Goal: Task Accomplishment & Management: Manage account settings

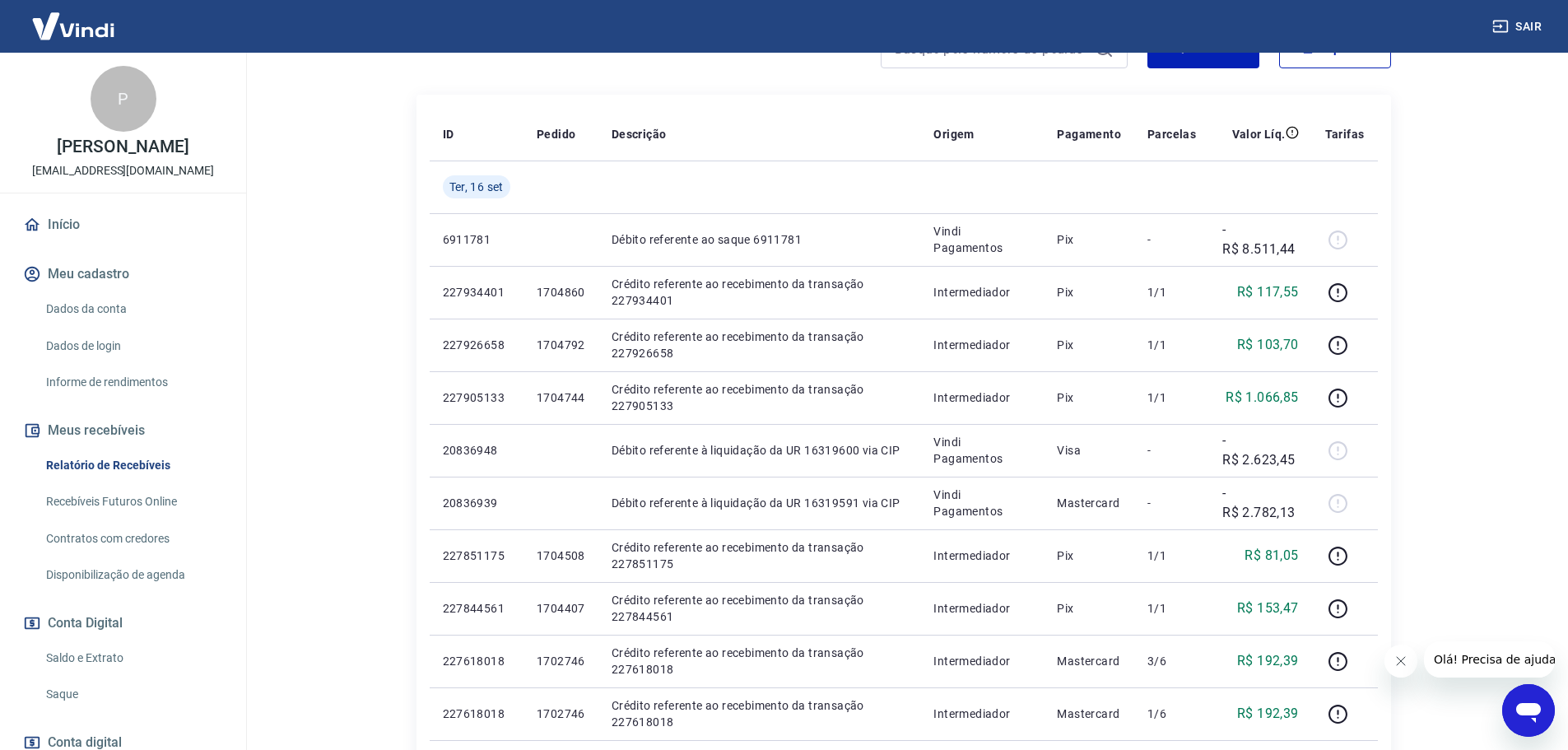
scroll to position [247, 0]
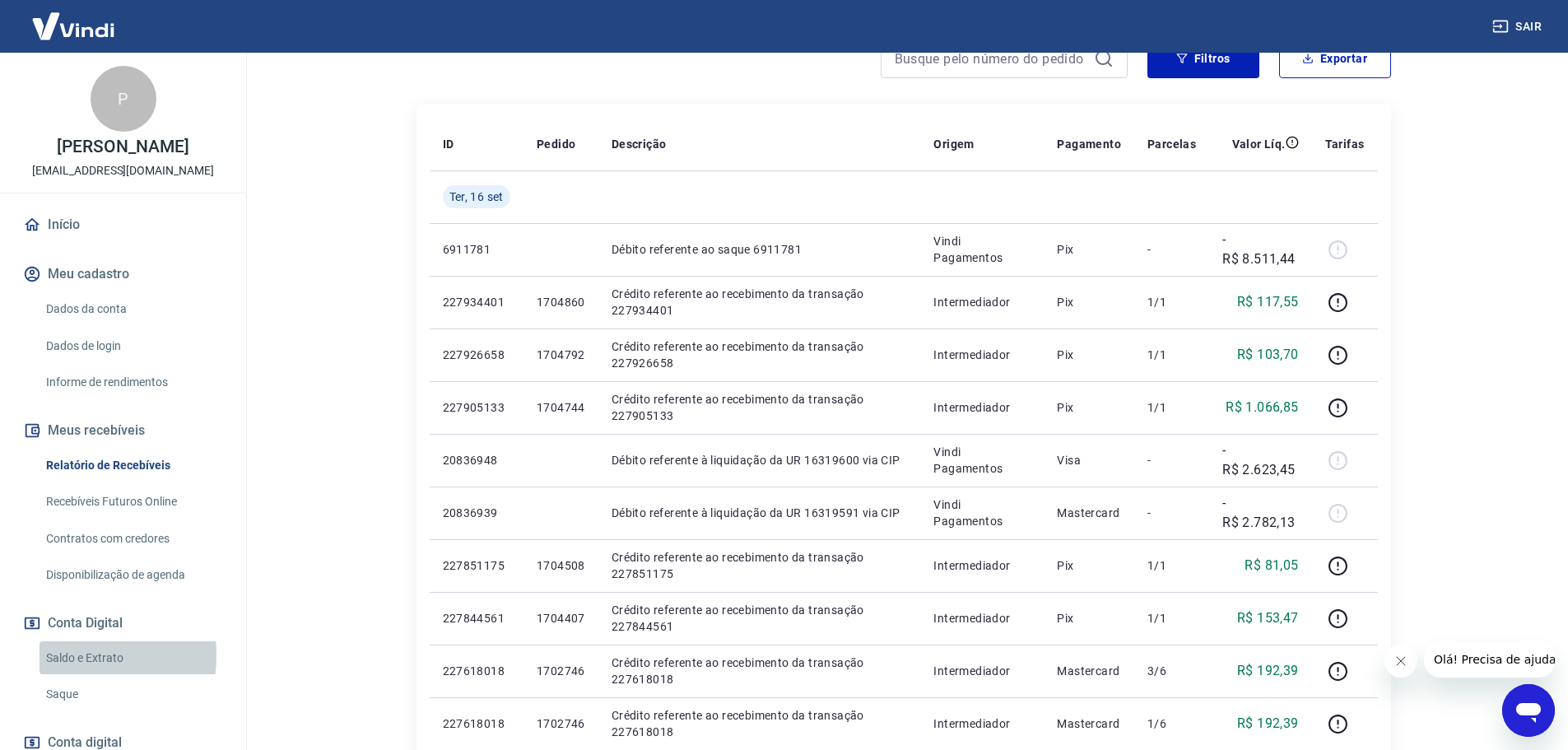
click at [62, 673] on link "Saldo e Extrato" at bounding box center [133, 658] width 187 height 34
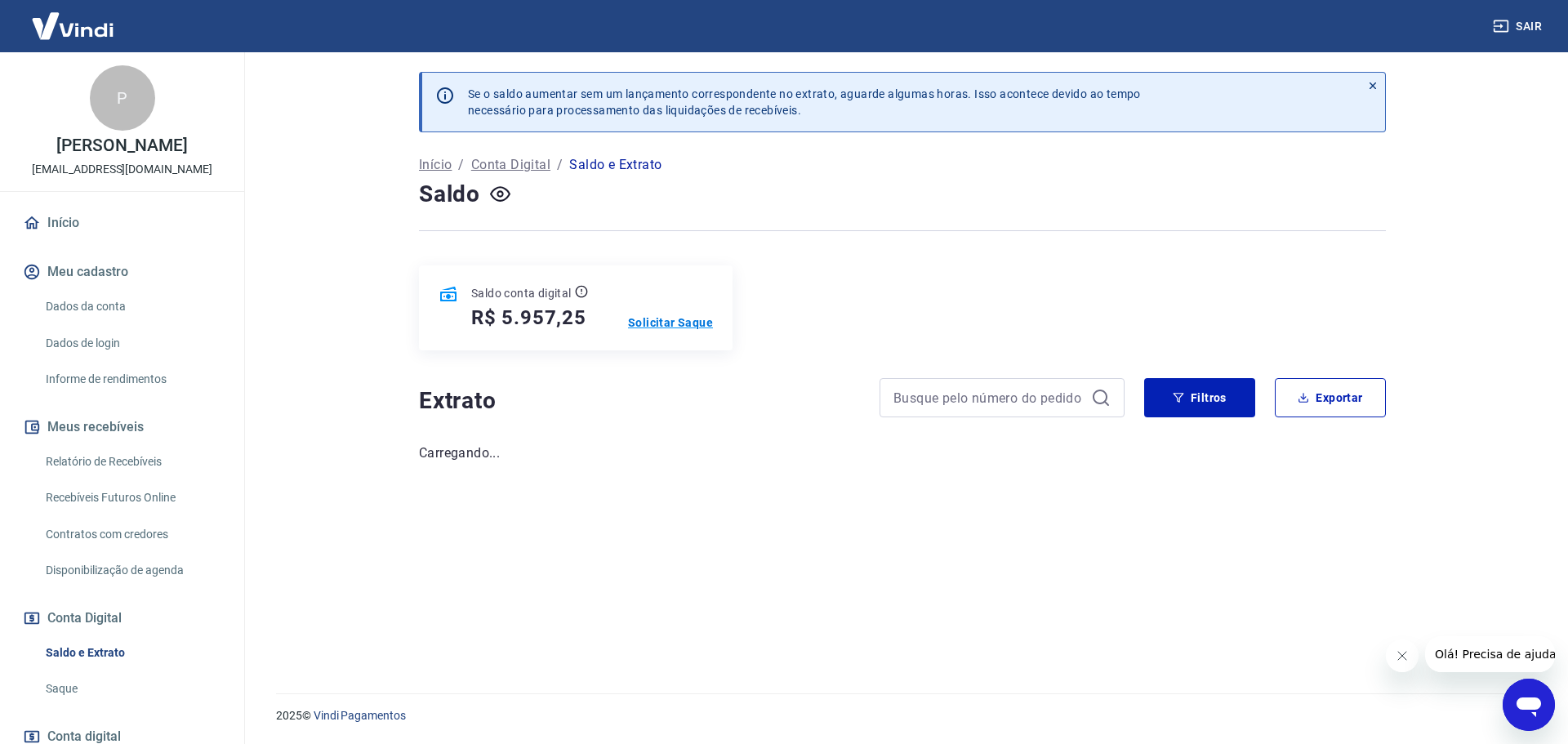
click at [671, 322] on p "Solicitar Saque" at bounding box center [670, 322] width 84 height 17
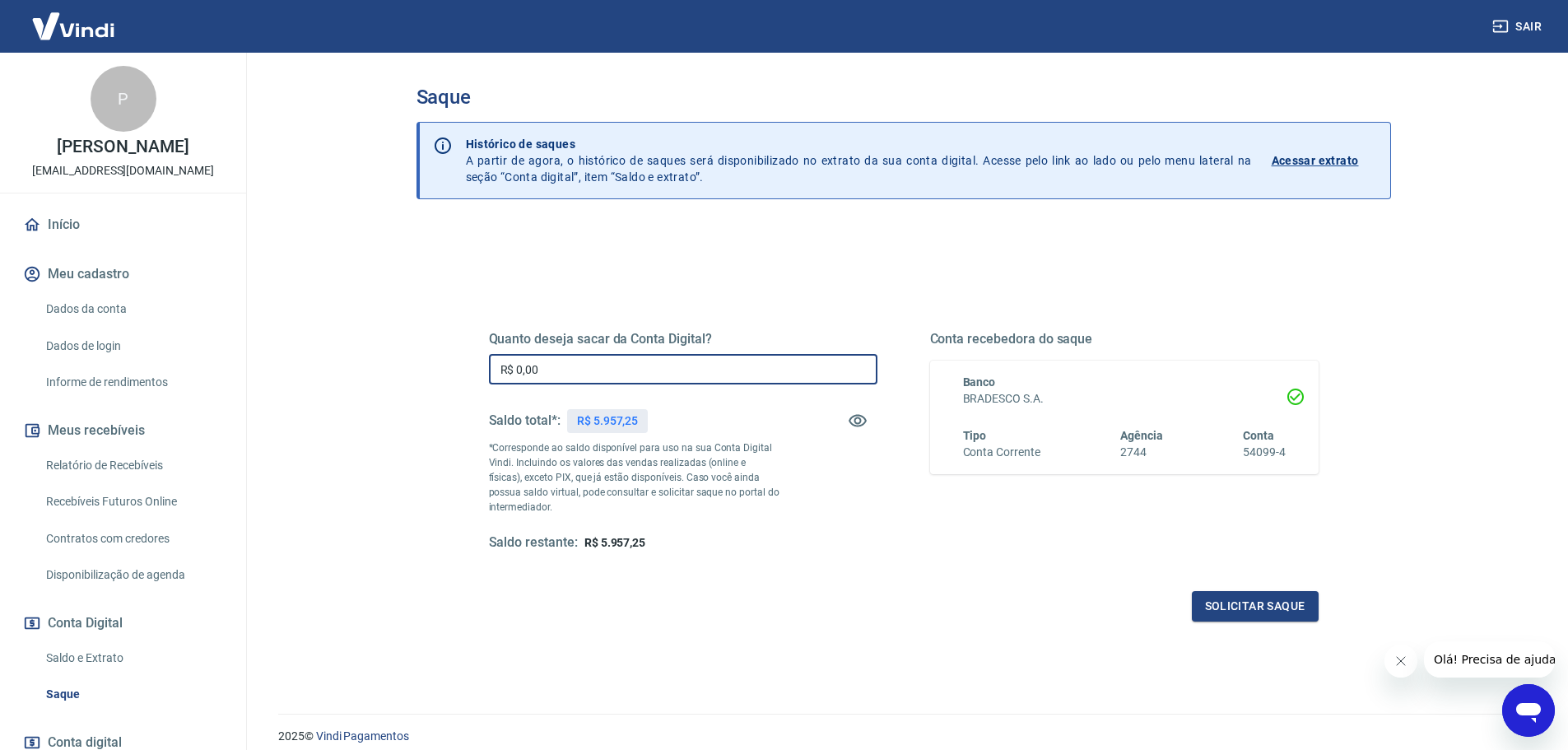
click at [558, 369] on input "R$ 0,00" at bounding box center [683, 369] width 388 height 31
type input "R$ 5.957,25"
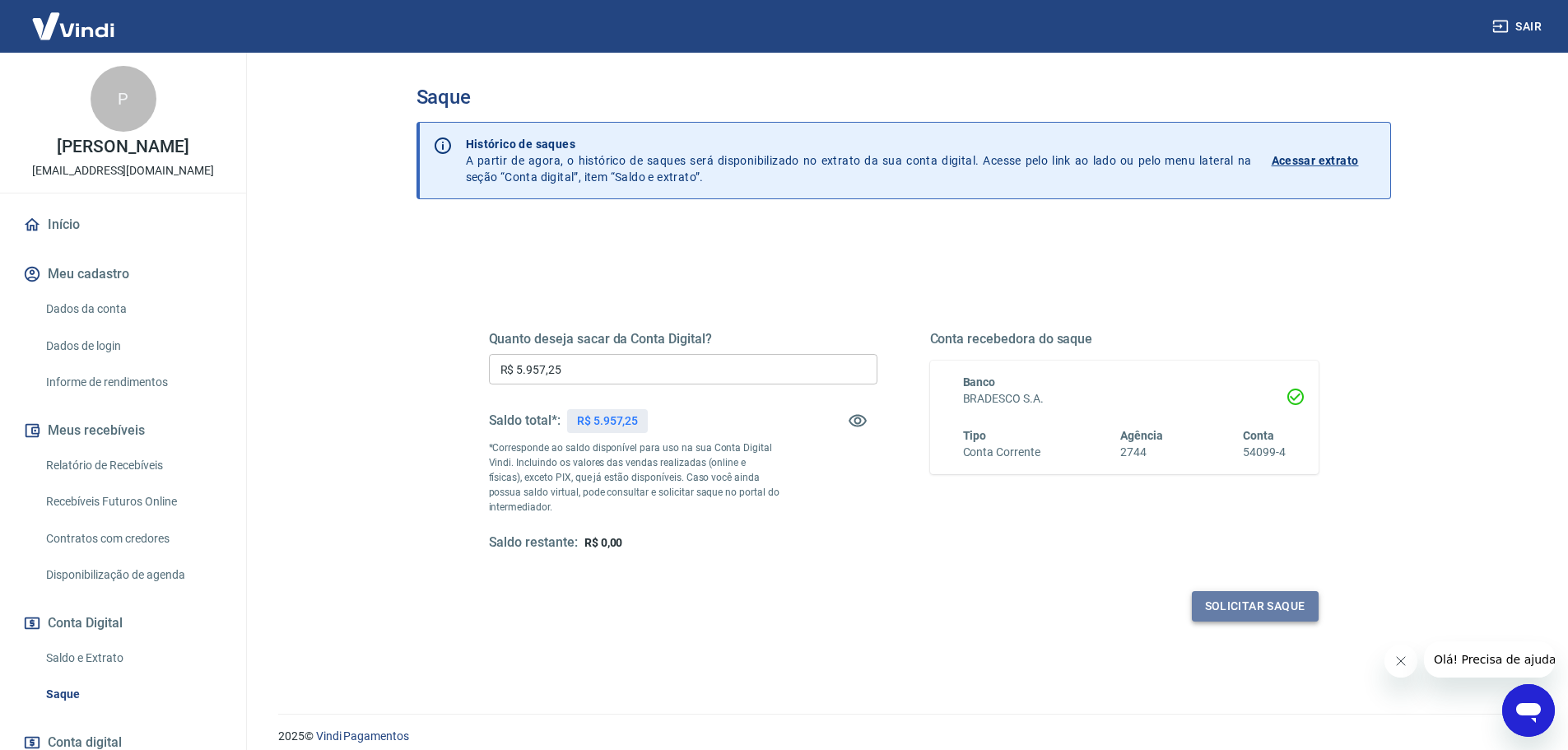
click at [1231, 596] on button "Solicitar saque" at bounding box center [1255, 606] width 127 height 31
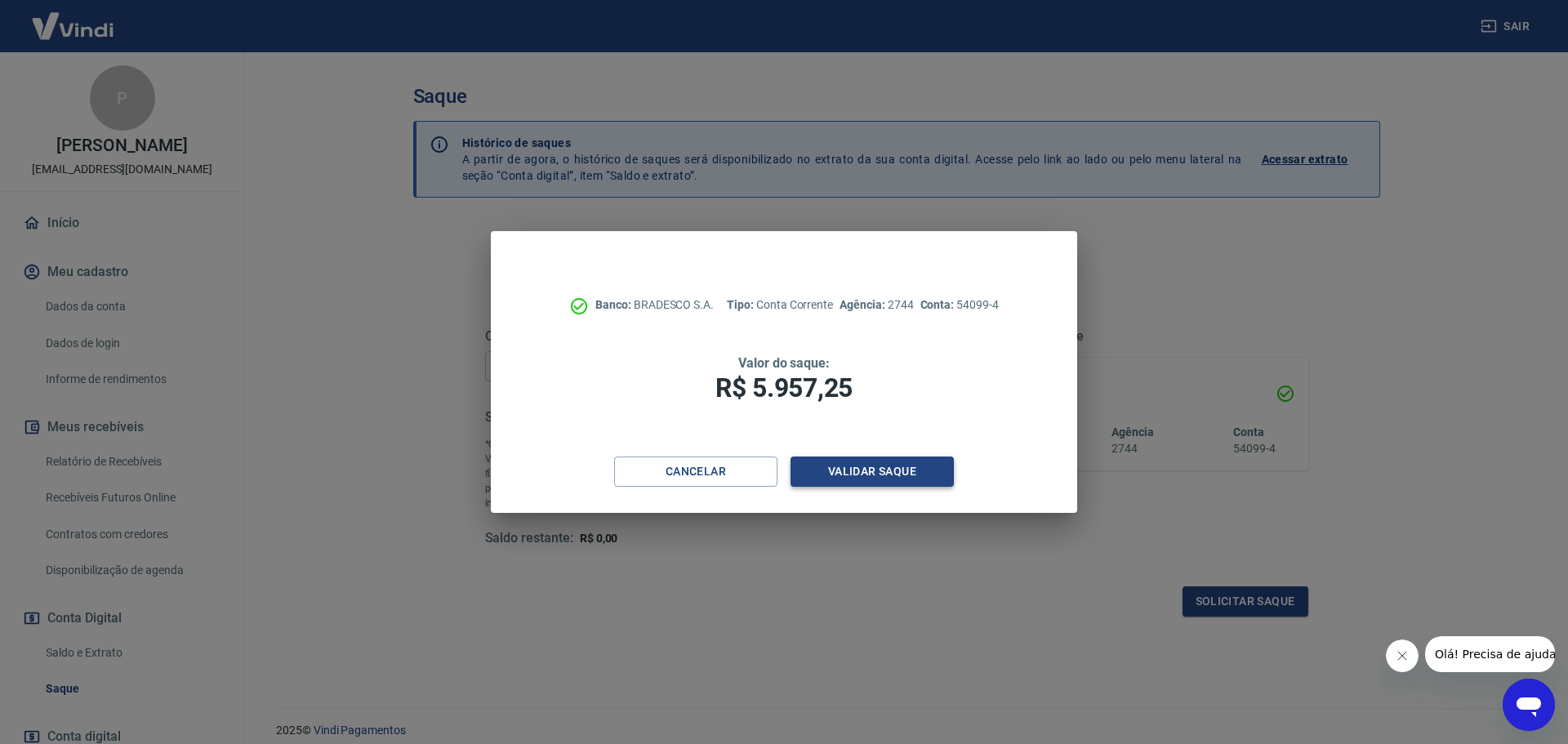
click at [891, 476] on button "Validar saque" at bounding box center [871, 472] width 163 height 30
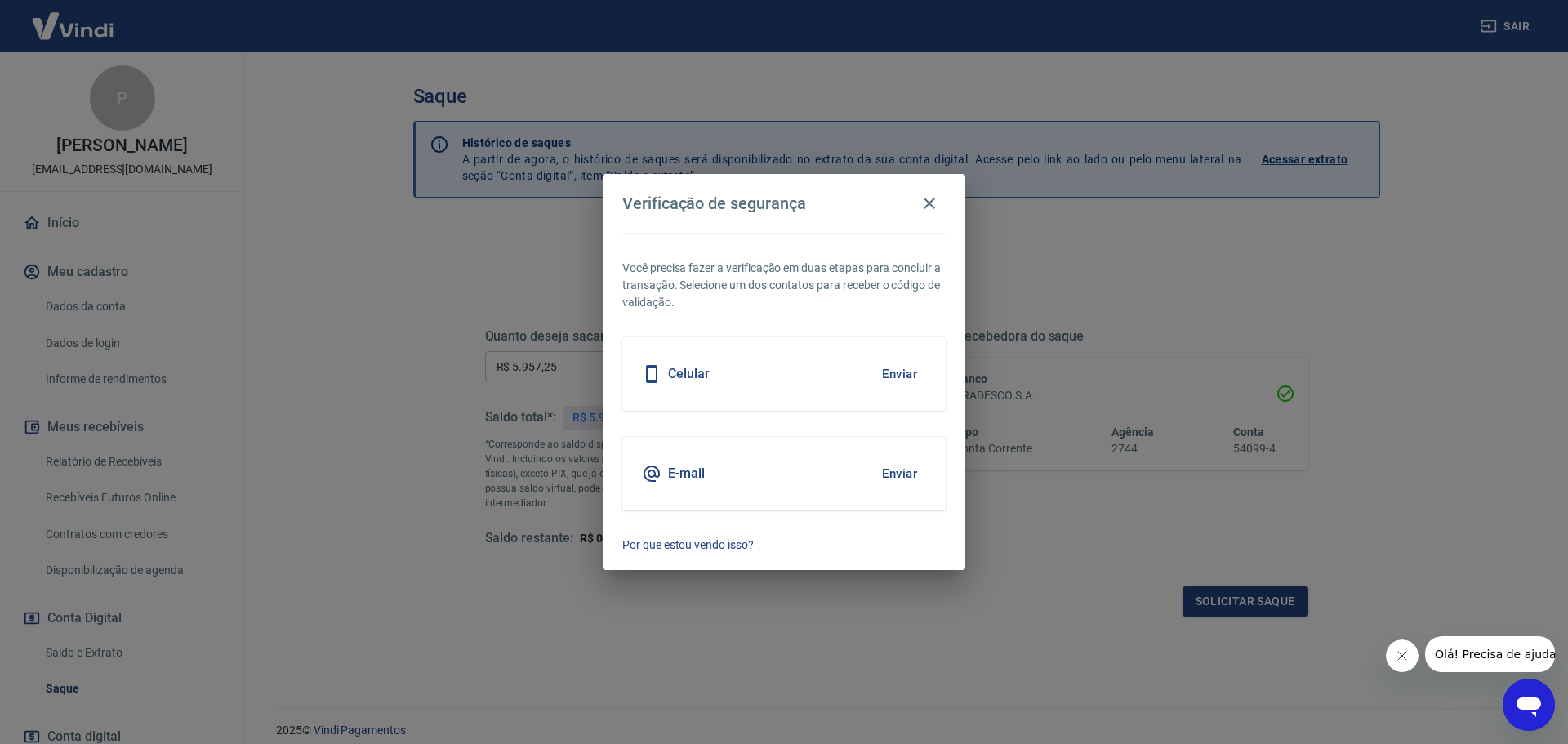
click at [891, 476] on button "Enviar" at bounding box center [899, 474] width 53 height 34
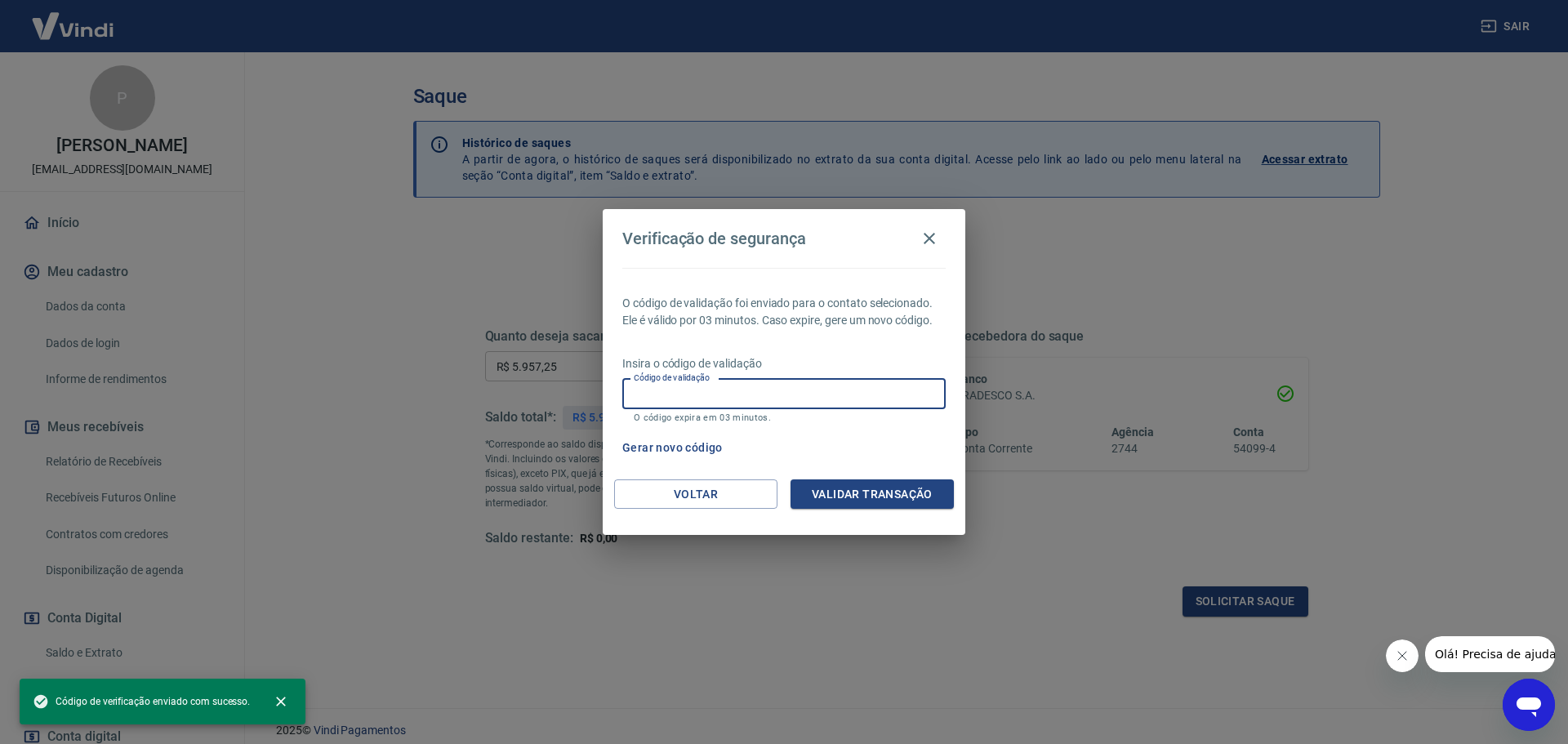
click at [704, 397] on input "Código de validação" at bounding box center [783, 394] width 323 height 30
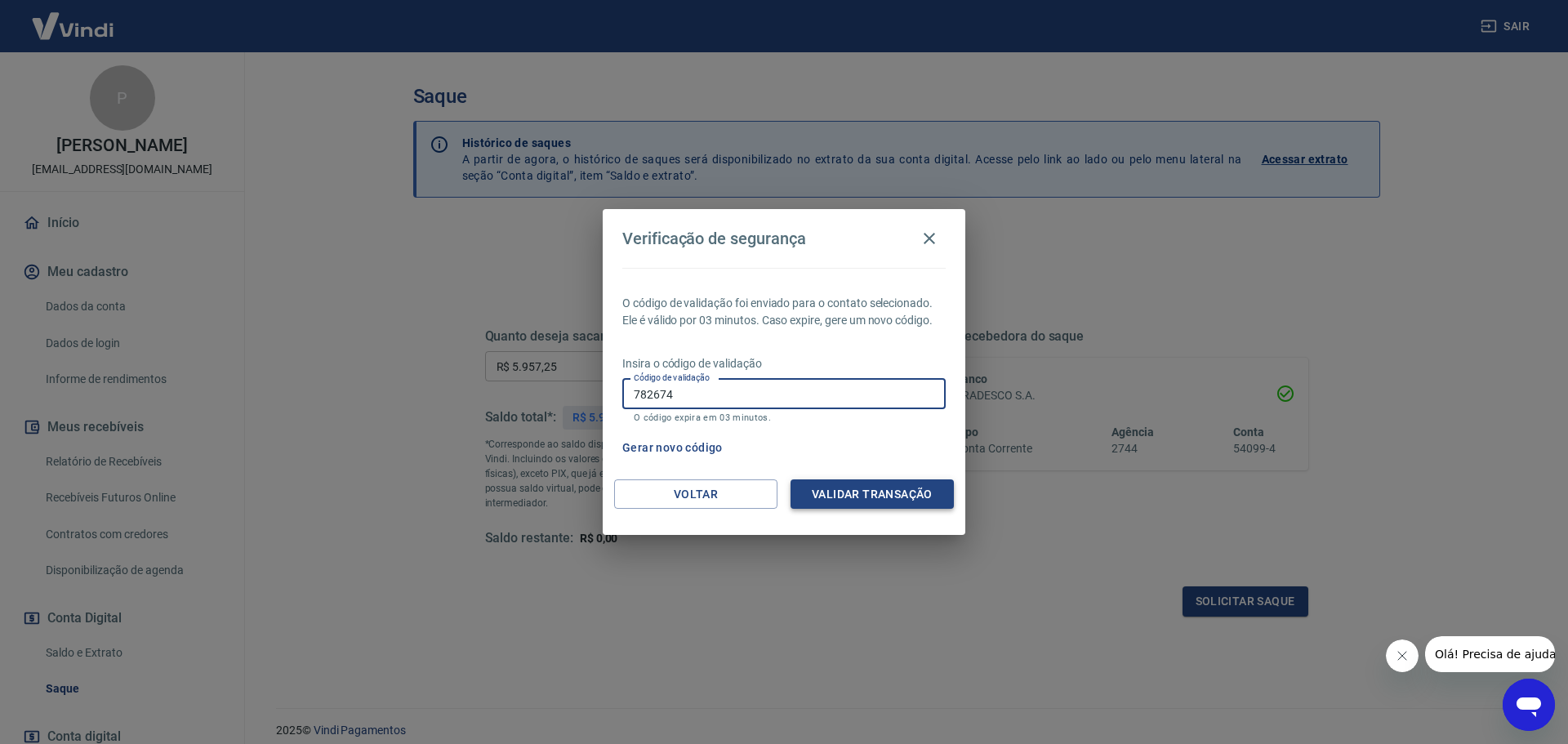
type input "782674"
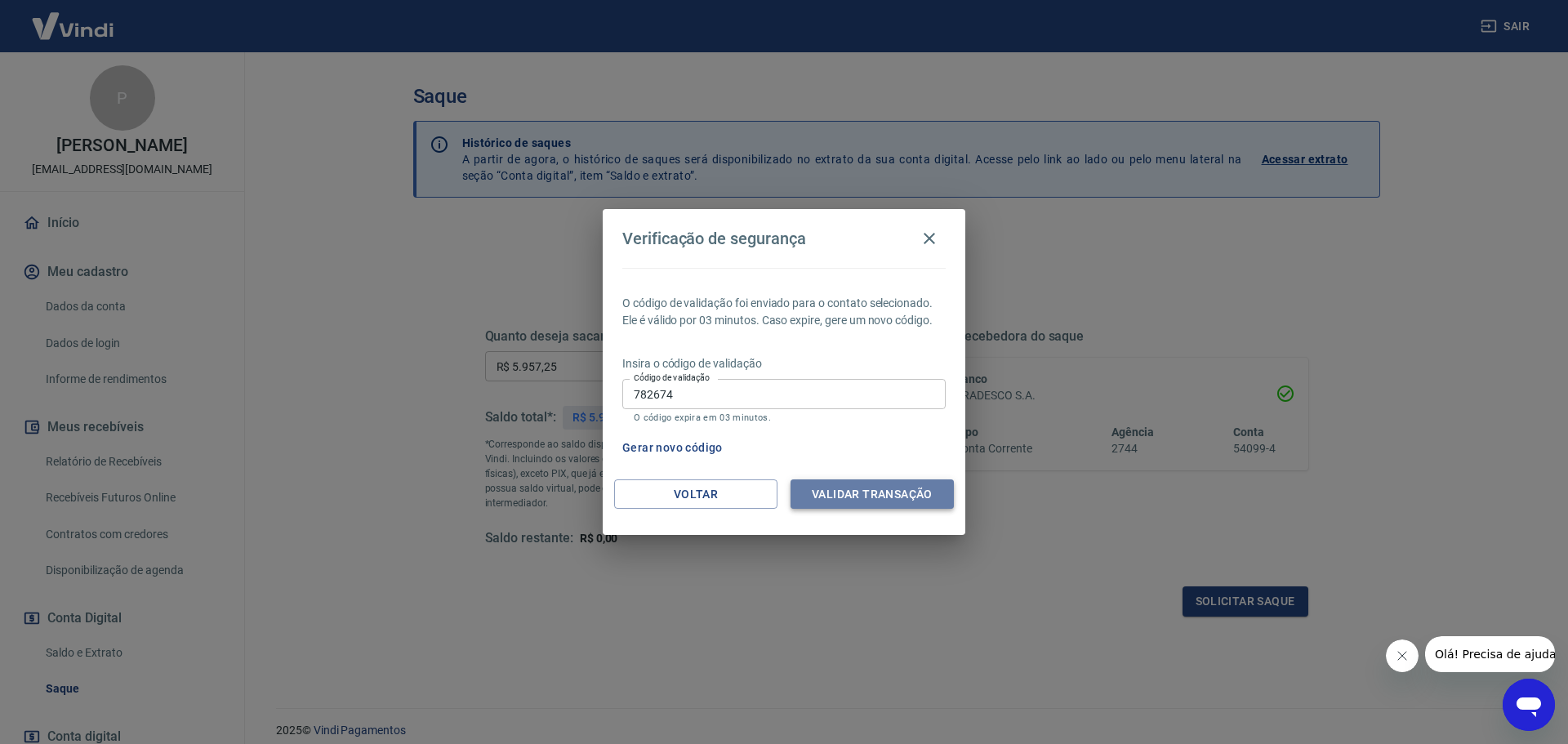
click at [877, 492] on button "Validar transação" at bounding box center [871, 494] width 163 height 30
